Goal: Task Accomplishment & Management: Manage account settings

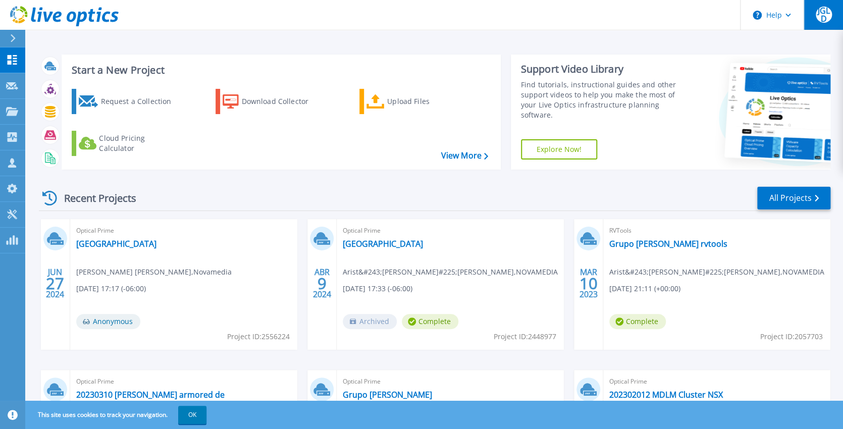
click at [821, 17] on span "JGLD" at bounding box center [824, 15] width 16 height 16
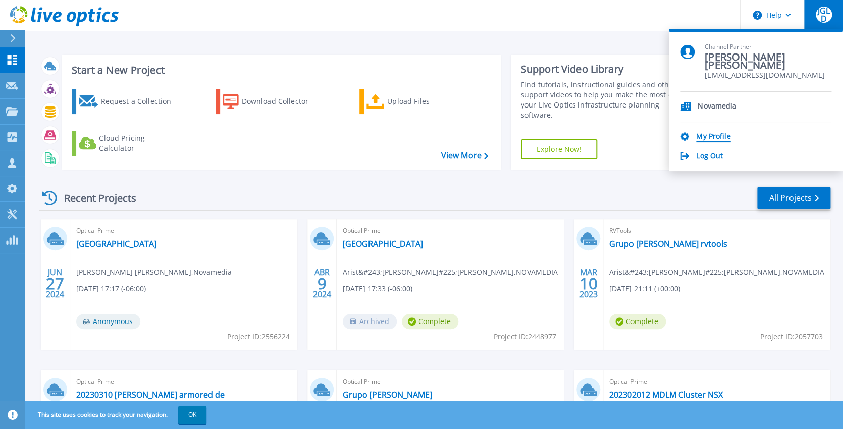
click at [727, 135] on link "My Profile" at bounding box center [713, 137] width 34 height 10
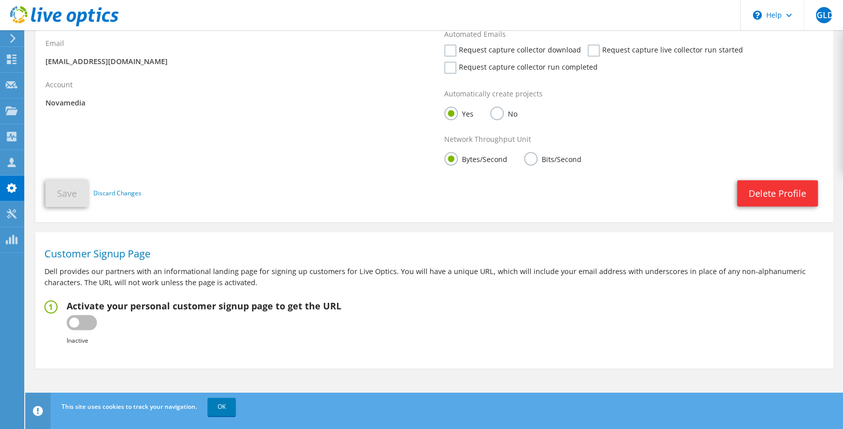
scroll to position [225, 0]
click at [83, 325] on label at bounding box center [82, 322] width 30 height 15
click at [0, 0] on input "checkbox" at bounding box center [0, 0] width 0 height 0
type input "https://app.liveoptics.com/signup/lopez_gerardo_novamedia_com_mx"
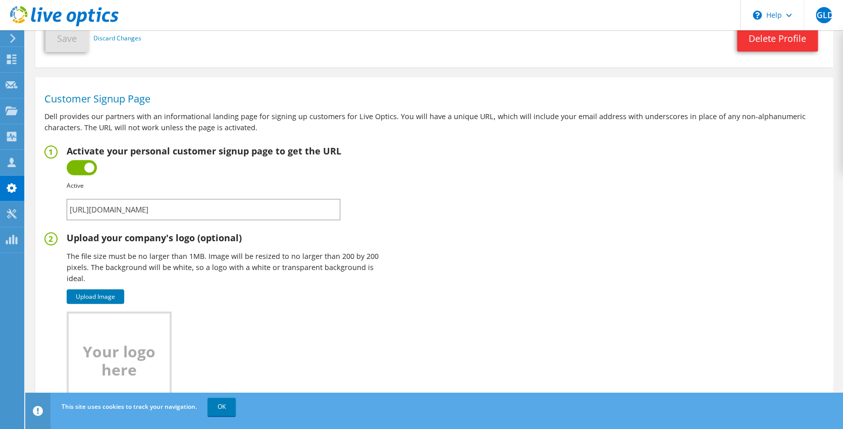
scroll to position [386, 0]
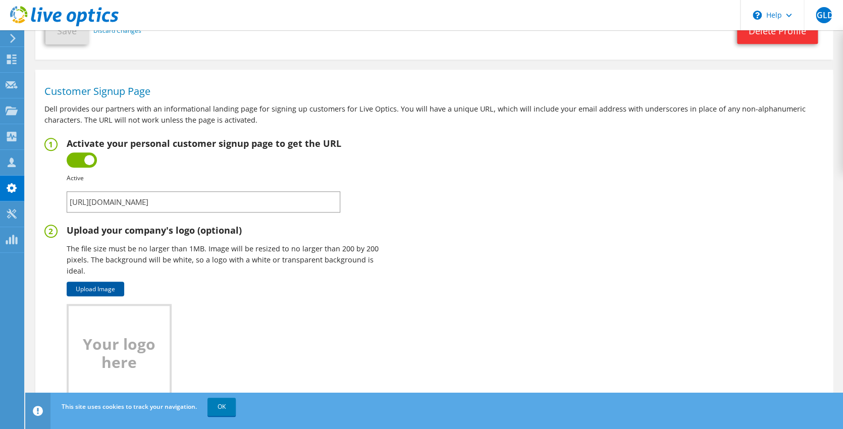
click at [112, 289] on link "Upload Image" at bounding box center [96, 289] width 58 height 15
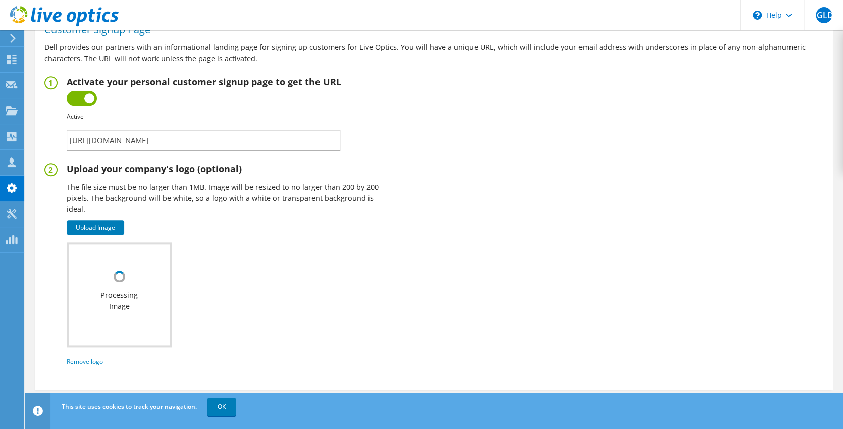
scroll to position [445, 0]
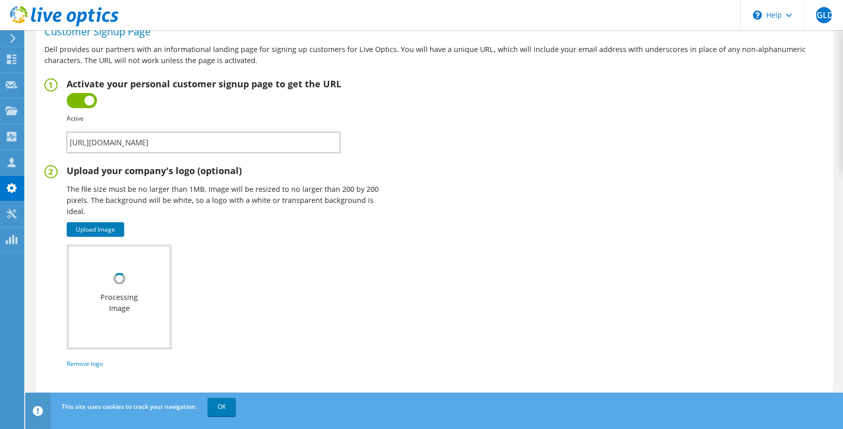
click at [200, 144] on input "https://app.liveoptics.com/signup/lopez_gerardo_novamedia_com_mx" at bounding box center [204, 142] width 274 height 21
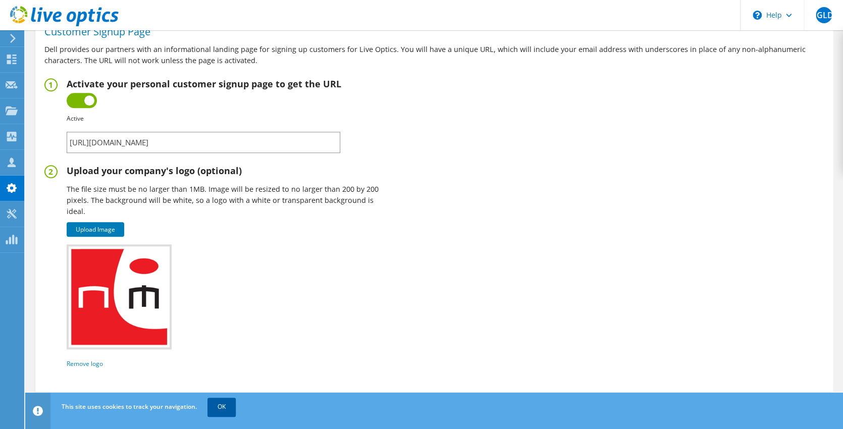
click at [224, 403] on link "OK" at bounding box center [221, 407] width 28 height 18
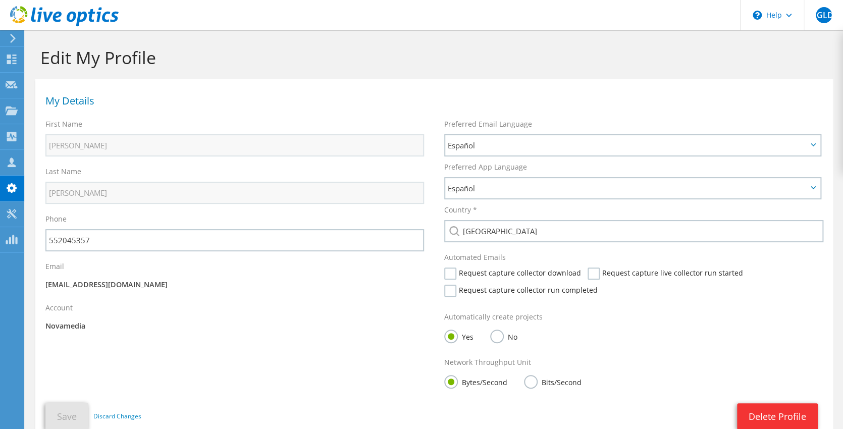
scroll to position [0, 0]
click at [816, 15] on span "JGLD" at bounding box center [824, 15] width 16 height 16
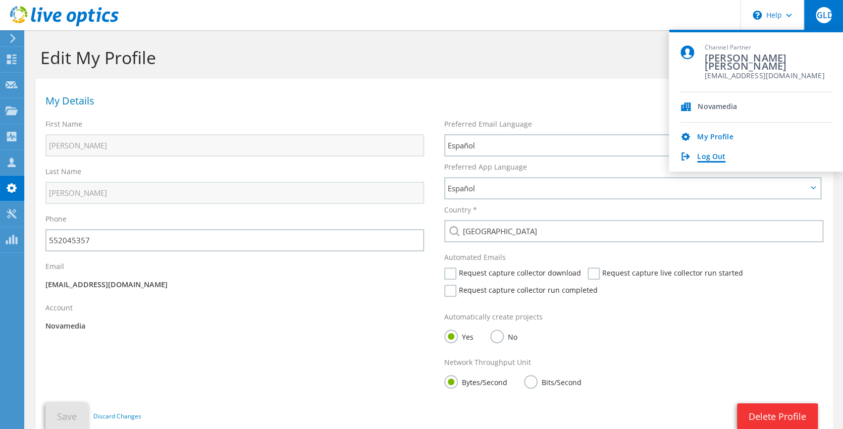
click at [715, 157] on link "Log Out" at bounding box center [711, 157] width 28 height 10
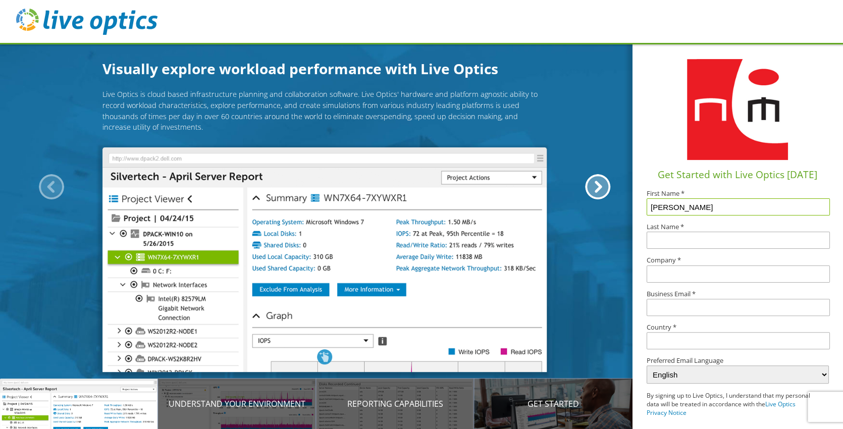
type input "[PERSON_NAME]"
type input "Novamedia"
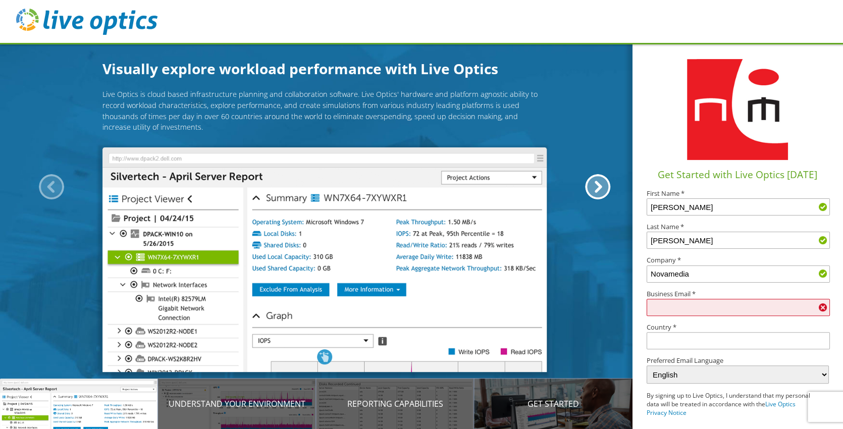
type input "[EMAIL_ADDRESS][DOMAIN_NAME]"
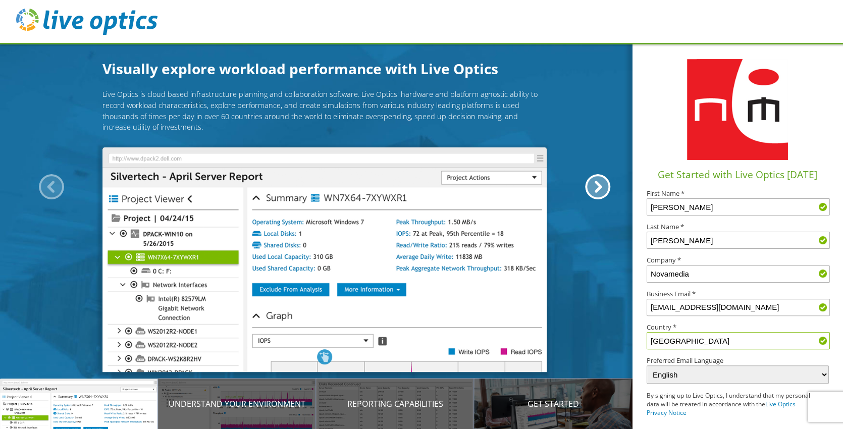
type input "[GEOGRAPHIC_DATA]"
click at [655, 154] on section at bounding box center [738, 110] width 182 height 115
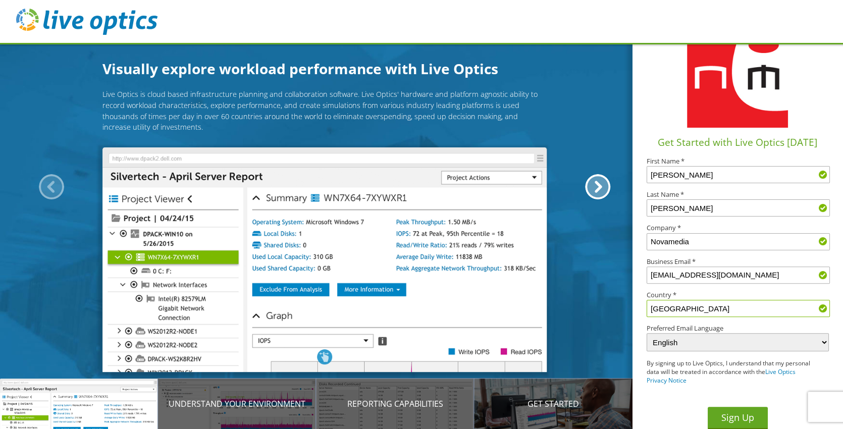
scroll to position [32, 0]
select select "es-ES"
click at [740, 410] on button "Sign Up" at bounding box center [738, 418] width 60 height 23
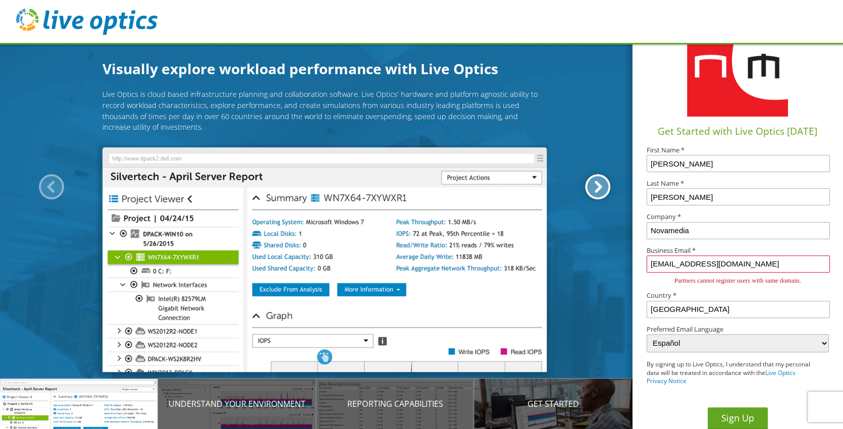
click at [598, 188] on div at bounding box center [597, 186] width 25 height 25
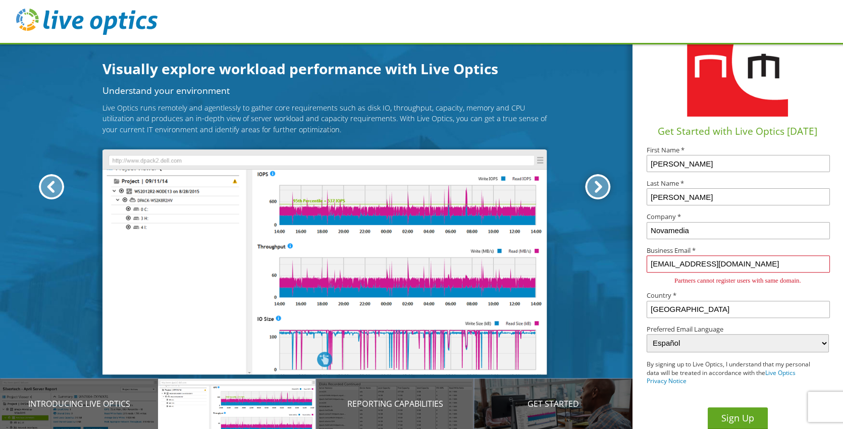
click at [598, 188] on div at bounding box center [597, 186] width 25 height 25
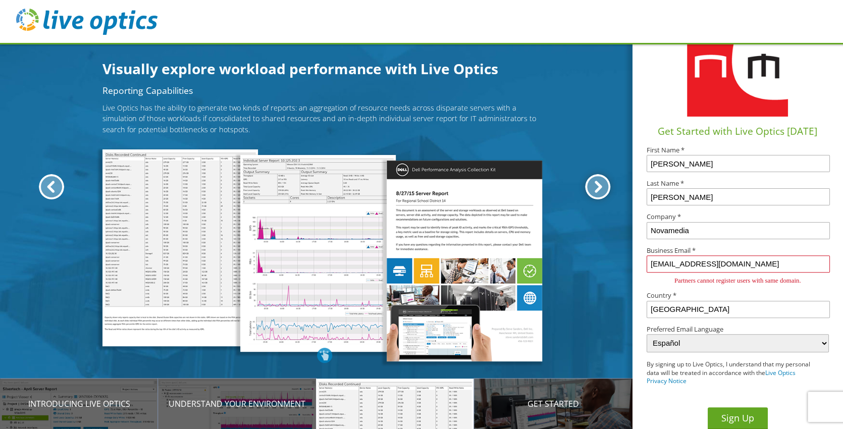
click at [598, 188] on div at bounding box center [597, 186] width 25 height 25
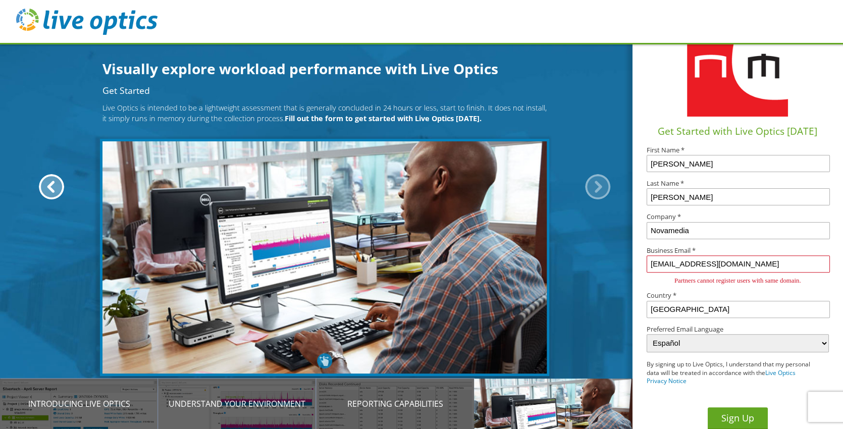
click at [598, 188] on div at bounding box center [597, 186] width 25 height 25
click at [591, 185] on div at bounding box center [597, 186] width 25 height 25
